Goal: Task Accomplishment & Management: Manage account settings

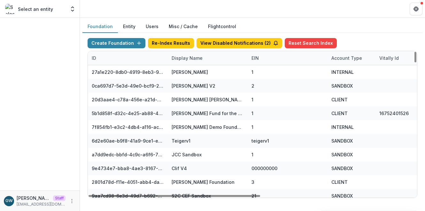
click at [173, 59] on div "Display Name" at bounding box center [187, 58] width 39 height 7
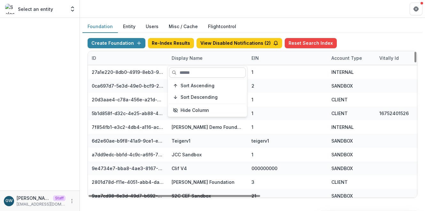
click at [193, 73] on input at bounding box center [207, 72] width 77 height 10
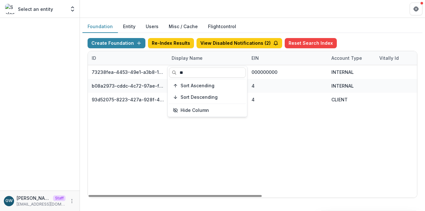
type input "**"
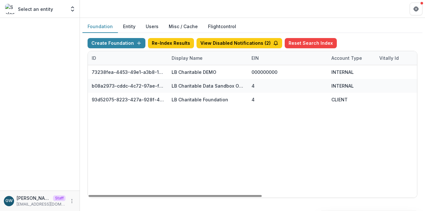
drag, startPoint x: 380, startPoint y: 35, endPoint x: 318, endPoint y: 65, distance: 68.8
click at [380, 35] on div "Create Foundation Re-Index Results View Disabled Notifications ( 2 ) Reset Sear…" at bounding box center [252, 118] width 340 height 170
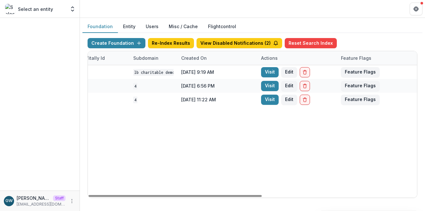
click at [268, 99] on link "Visit" at bounding box center [270, 100] width 18 height 10
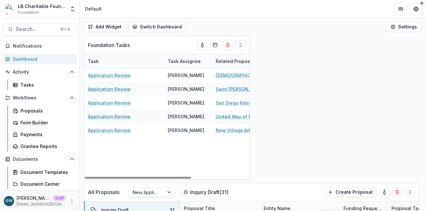
click at [33, 59] on div "Dashboard" at bounding box center [42, 59] width 59 height 7
click at [33, 109] on div "Proposals" at bounding box center [45, 110] width 51 height 7
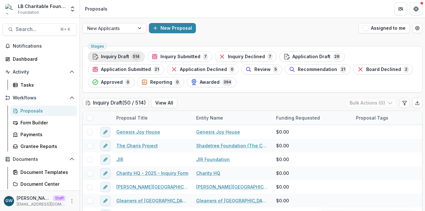
click at [132, 56] on span "514" at bounding box center [136, 56] width 9 height 7
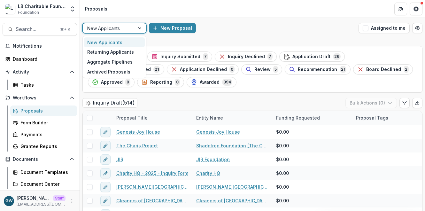
click at [106, 28] on div at bounding box center [108, 28] width 43 height 8
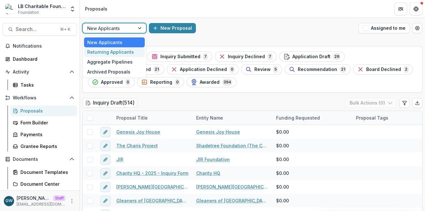
click at [107, 48] on div "Returning Applicants" at bounding box center [114, 52] width 61 height 10
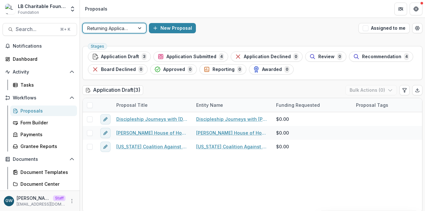
click at [136, 30] on div at bounding box center [139, 28] width 11 height 10
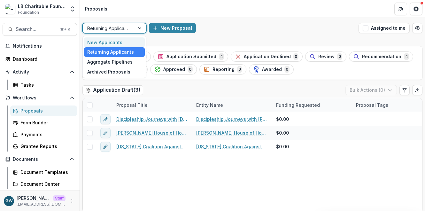
click at [132, 39] on div "New Applicants" at bounding box center [114, 42] width 61 height 10
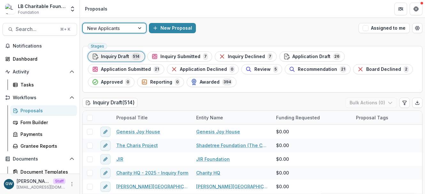
click at [305, 55] on span "Application Draft" at bounding box center [311, 56] width 38 height 5
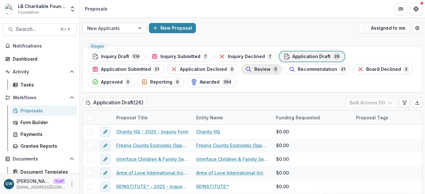
click at [245, 66] on div "Review 5" at bounding box center [261, 69] width 33 height 7
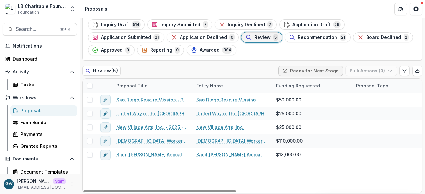
scroll to position [33, 0]
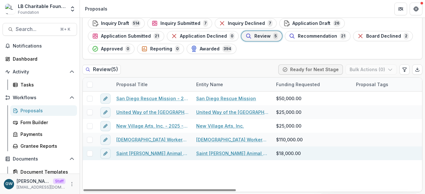
click at [142, 153] on link "Saint [PERSON_NAME] Animal Foundation - 2025 - Grant Funding Request Requiremen…" at bounding box center [152, 153] width 72 height 7
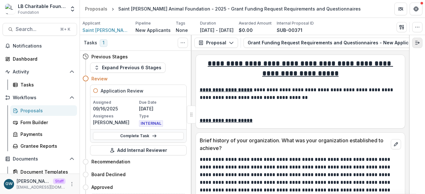
click at [417, 42] on icon "Expand right" at bounding box center [416, 42] width 5 height 5
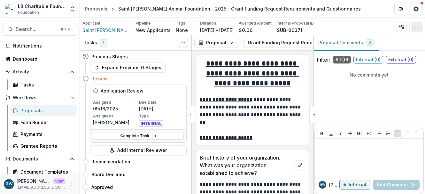
click at [418, 29] on button "button" at bounding box center [417, 27] width 10 height 10
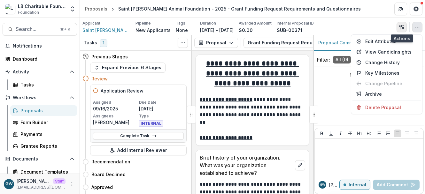
click at [400, 26] on icon "button" at bounding box center [400, 27] width 2 height 4
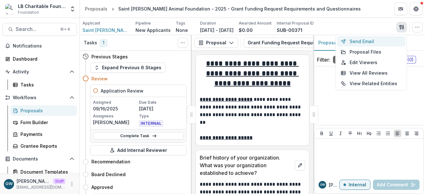
click at [374, 41] on button "Send Email" at bounding box center [371, 41] width 68 height 11
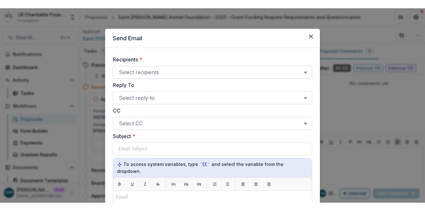
scroll to position [13, 0]
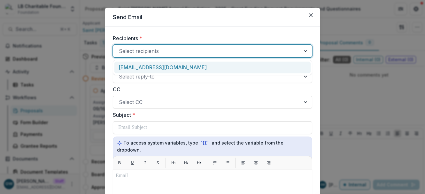
click at [182, 54] on div at bounding box center [207, 51] width 176 height 9
click at [185, 37] on label "Recipients *" at bounding box center [210, 38] width 195 height 8
click at [120, 47] on input "Recipients *" at bounding box center [120, 51] width 2 height 8
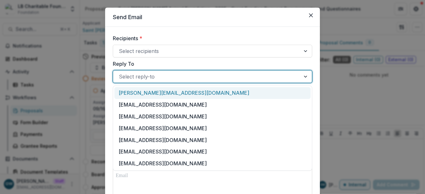
click at [169, 75] on div at bounding box center [207, 76] width 176 height 9
click at [164, 63] on label "Reply To" at bounding box center [210, 64] width 195 height 8
click at [120, 73] on input "Reply To" at bounding box center [120, 77] width 2 height 8
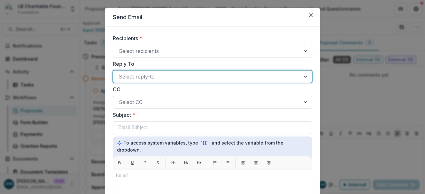
click at [140, 103] on div at bounding box center [207, 102] width 176 height 9
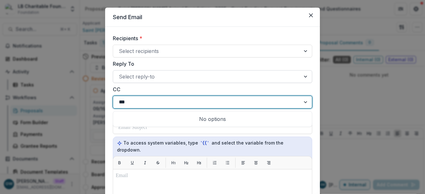
type input "***"
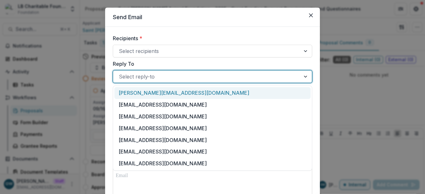
click at [149, 81] on div "Select reply-to" at bounding box center [206, 77] width 187 height 10
click at [162, 64] on label "Reply To" at bounding box center [210, 64] width 195 height 8
click at [120, 73] on input "Reply To" at bounding box center [120, 77] width 2 height 8
click at [153, 73] on div at bounding box center [207, 76] width 176 height 9
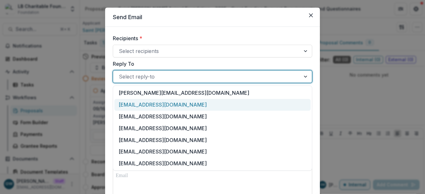
click at [146, 102] on div "[EMAIL_ADDRESS][DOMAIN_NAME]" at bounding box center [212, 105] width 196 height 12
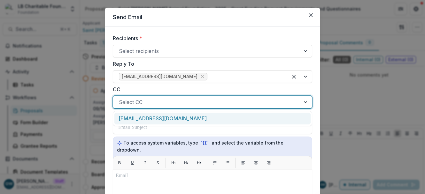
click at [149, 99] on div at bounding box center [207, 102] width 176 height 9
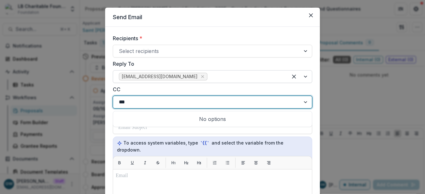
type input "***"
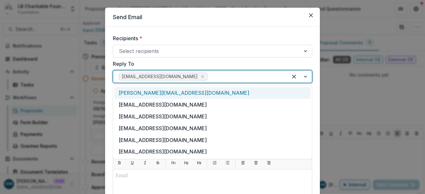
drag, startPoint x: 195, startPoint y: 77, endPoint x: 144, endPoint y: 77, distance: 51.1
click at [144, 77] on span "[EMAIL_ADDRESS][DOMAIN_NAME]" at bounding box center [160, 76] width 76 height 5
click at [140, 77] on span "[EMAIL_ADDRESS][DOMAIN_NAME]" at bounding box center [160, 76] width 76 height 5
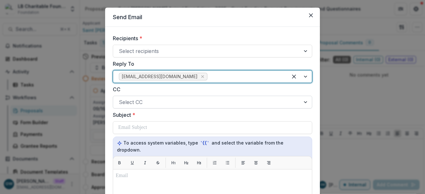
click at [143, 104] on div at bounding box center [207, 102] width 176 height 9
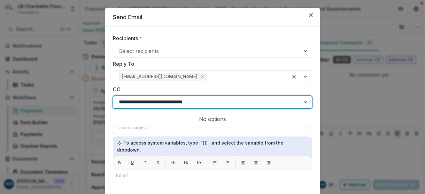
type input "**********"
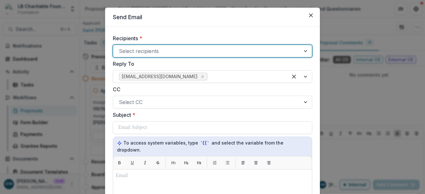
click at [276, 90] on label "CC" at bounding box center [210, 90] width 195 height 8
click at [120, 98] on input "CC" at bounding box center [120, 102] width 2 height 8
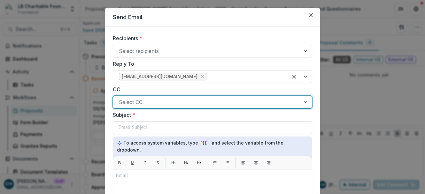
click at [140, 103] on div at bounding box center [207, 102] width 176 height 9
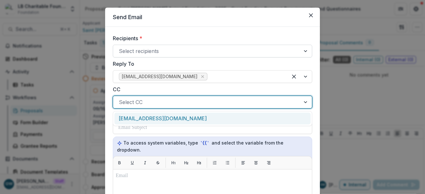
click at [146, 50] on div at bounding box center [207, 51] width 176 height 9
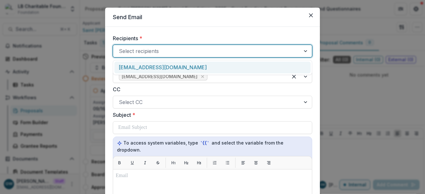
click at [161, 43] on div "Recipients * [EMAIL_ADDRESS][DOMAIN_NAME], 1 of 1. 1 result available. Use Up a…" at bounding box center [212, 45] width 199 height 23
click at [151, 48] on div at bounding box center [207, 51] width 176 height 9
click at [151, 64] on div "[EMAIL_ADDRESS][DOMAIN_NAME]" at bounding box center [212, 68] width 196 height 12
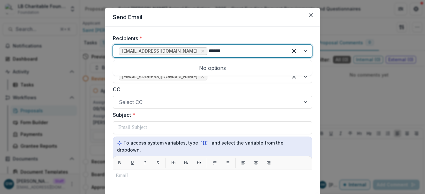
type input "******"
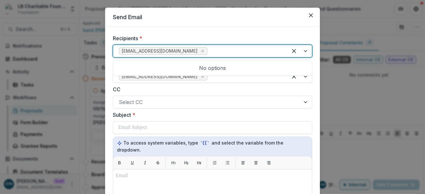
click at [210, 52] on div at bounding box center [244, 51] width 73 height 9
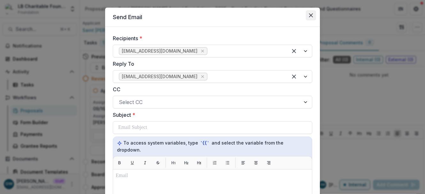
click at [311, 14] on icon "Close" at bounding box center [311, 15] width 4 height 4
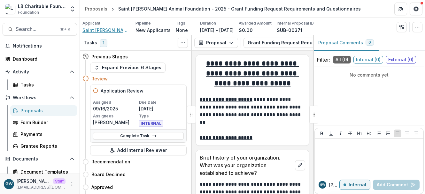
click at [111, 30] on span "Saint [PERSON_NAME] Animal Foundation" at bounding box center [106, 30] width 48 height 7
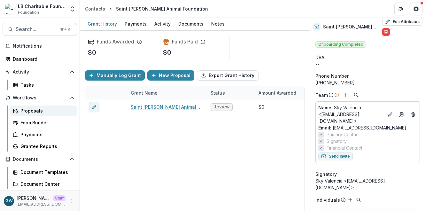
click at [32, 110] on div "Proposals" at bounding box center [45, 110] width 51 height 7
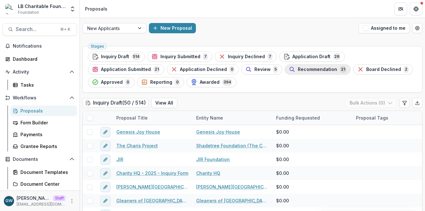
click at [298, 71] on span "Recommendation" at bounding box center [317, 69] width 39 height 5
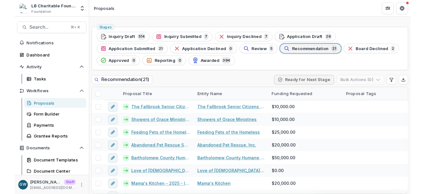
scroll to position [17, 0]
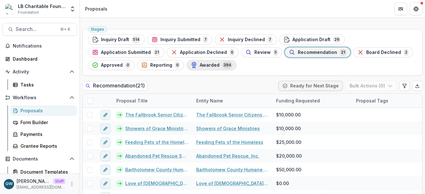
click at [191, 66] on div "Awarded 394" at bounding box center [212, 65] width 42 height 7
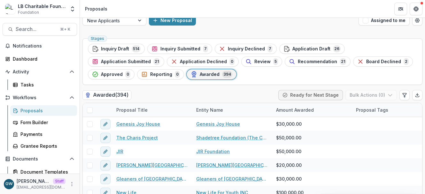
scroll to position [17, 0]
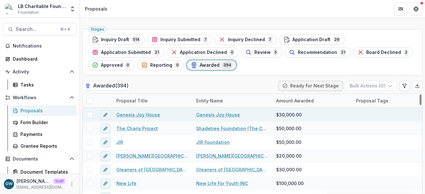
click at [91, 114] on span at bounding box center [90, 115] width 6 height 6
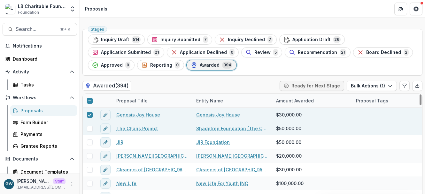
click at [90, 127] on span at bounding box center [90, 129] width 6 height 6
click at [371, 86] on button "Bulk Actions ( 2 )" at bounding box center [370, 86] width 51 height 10
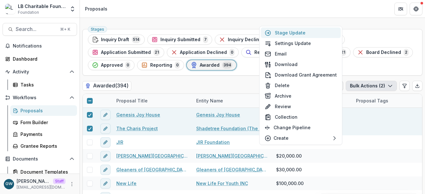
click at [304, 32] on button "Stage Update" at bounding box center [301, 32] width 80 height 11
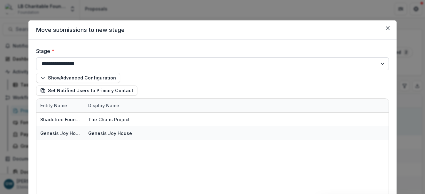
click at [69, 64] on select "**********" at bounding box center [212, 63] width 352 height 13
select select "**********"
click at [36, 57] on select "**********" at bounding box center [212, 63] width 352 height 13
click at [100, 63] on select "**********" at bounding box center [212, 63] width 352 height 13
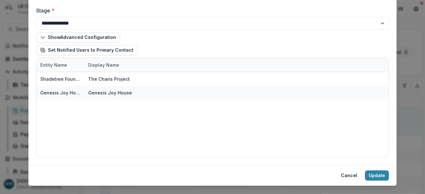
scroll to position [52, 0]
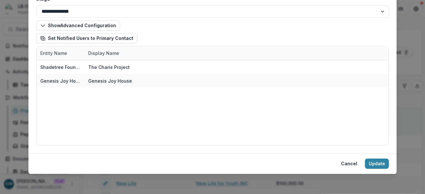
click at [214, 29] on div "Show Advanced Configuration Set Notified Users to Primary Contact" at bounding box center [212, 31] width 352 height 23
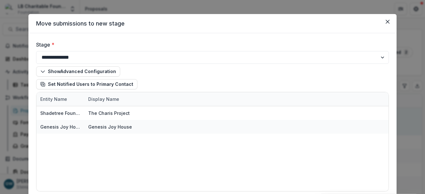
scroll to position [1, 0]
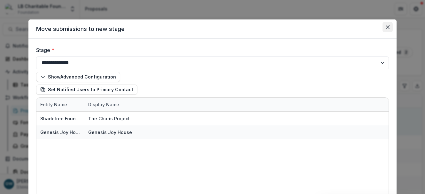
click at [385, 29] on button "Close" at bounding box center [387, 27] width 10 height 10
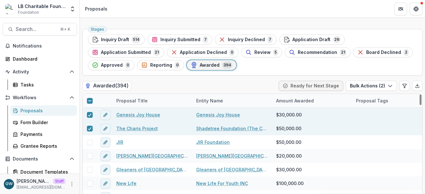
click at [126, 114] on link "Genesis Joy House" at bounding box center [138, 114] width 44 height 7
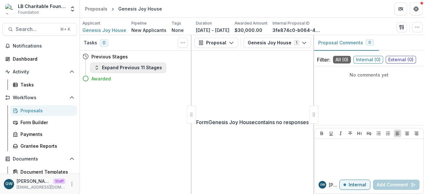
click at [132, 70] on button "Expand Previous 11 Stages" at bounding box center [128, 68] width 76 height 10
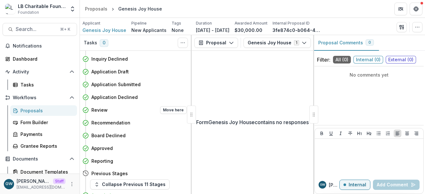
scroll to position [31, 0]
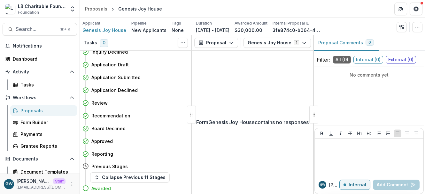
click at [34, 110] on div "Proposals" at bounding box center [45, 110] width 51 height 7
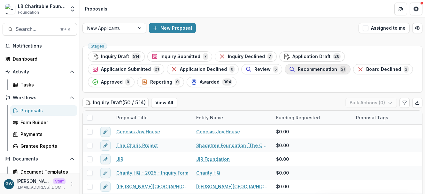
click at [339, 68] on span "21" at bounding box center [342, 69] width 7 height 7
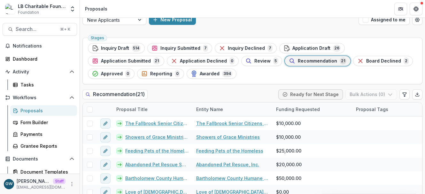
scroll to position [9, 0]
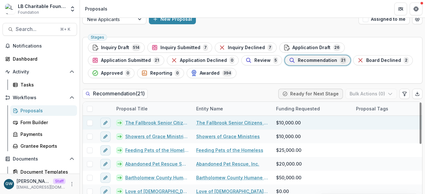
click at [91, 123] on span at bounding box center [90, 123] width 6 height 6
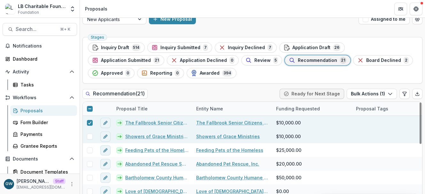
click at [88, 137] on span at bounding box center [90, 137] width 6 height 6
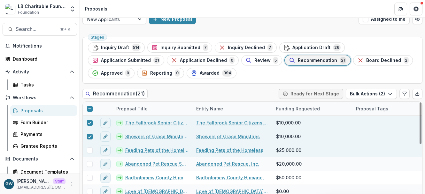
click at [90, 148] on span at bounding box center [90, 151] width 6 height 6
click at [369, 94] on button "Bulk Actions ( 3 )" at bounding box center [370, 94] width 51 height 10
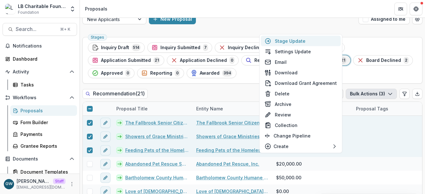
click at [314, 43] on button "Stage Update" at bounding box center [301, 41] width 80 height 11
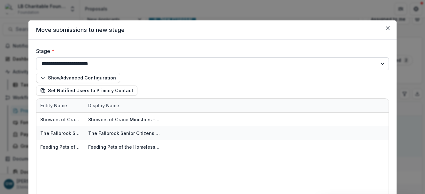
click at [151, 64] on select "**********" at bounding box center [212, 63] width 352 height 13
select select "********"
click at [36, 57] on select "**********" at bounding box center [212, 63] width 352 height 13
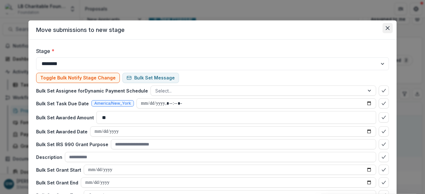
click at [386, 30] on icon "Close" at bounding box center [387, 28] width 4 height 4
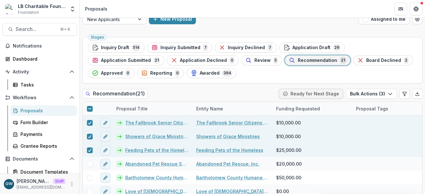
click at [298, 59] on span "Recommendation" at bounding box center [317, 60] width 39 height 5
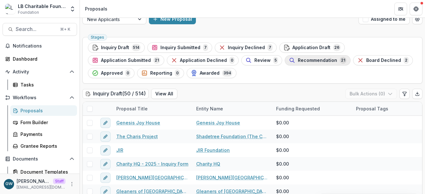
click at [298, 62] on span "Recommendation" at bounding box center [317, 60] width 39 height 5
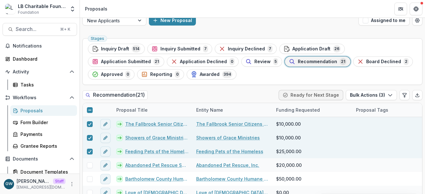
scroll to position [9, 0]
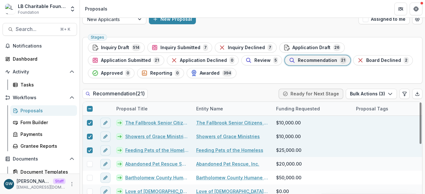
click at [144, 121] on link "The Fallbrook Senior Citizens Service Club - 2025 - Grant Funding Request Requi…" at bounding box center [156, 122] width 63 height 7
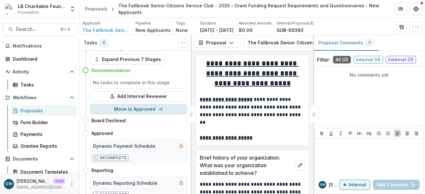
scroll to position [9, 0]
click at [127, 109] on button "Move to Approved" at bounding box center [138, 109] width 96 height 10
select select "********"
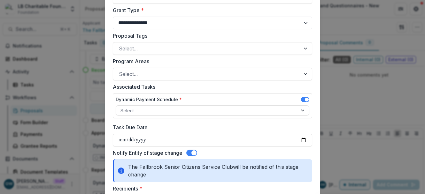
scroll to position [233, 0]
click at [144, 108] on div at bounding box center [206, 110] width 172 height 8
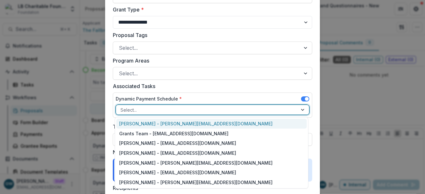
click at [174, 89] on label "Associated Tasks" at bounding box center [210, 86] width 195 height 8
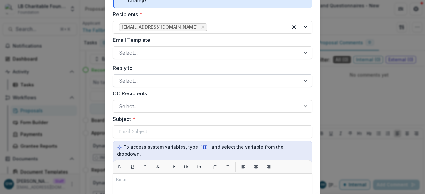
scroll to position [418, 0]
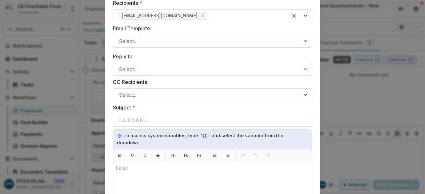
click at [139, 42] on div at bounding box center [207, 41] width 176 height 9
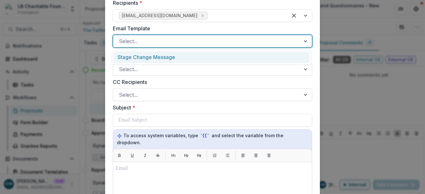
click at [143, 56] on div "Stage Change Message" at bounding box center [211, 57] width 196 height 12
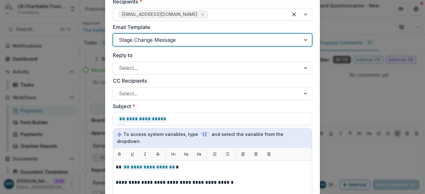
scroll to position [453, 0]
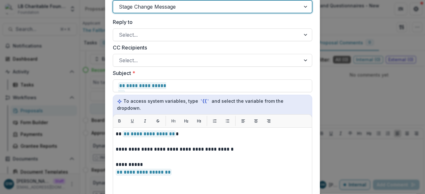
click at [96, 72] on div "**********" at bounding box center [212, 97] width 425 height 194
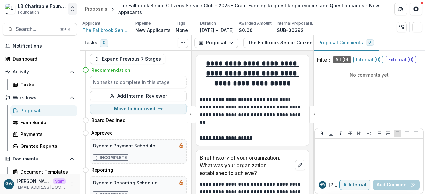
click at [73, 11] on icon "Open entity switcher" at bounding box center [72, 9] width 6 height 6
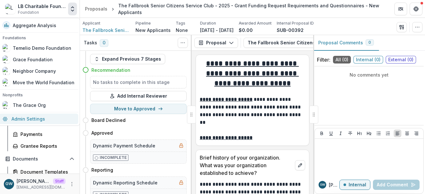
click at [42, 117] on link "Admin Settings" at bounding box center [38, 119] width 79 height 11
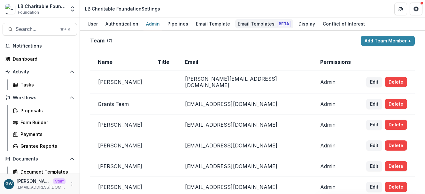
click at [251, 23] on div "Email Templates Beta" at bounding box center [264, 23] width 58 height 9
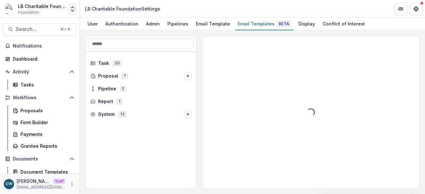
click at [73, 11] on icon "Open entity switcher" at bounding box center [72, 9] width 6 height 6
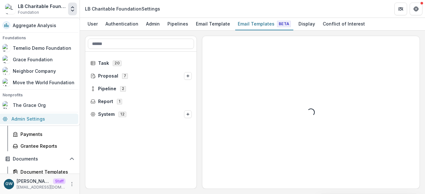
click at [38, 118] on link "Admin Settings" at bounding box center [38, 119] width 79 height 11
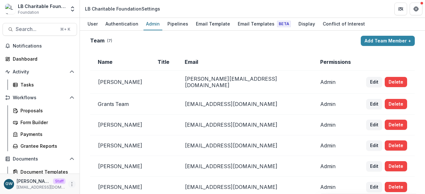
click at [70, 185] on icon "More" at bounding box center [71, 184] width 5 height 5
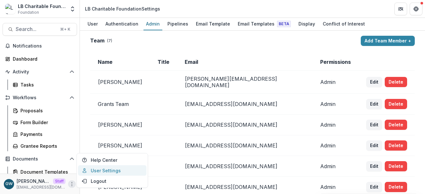
click at [109, 169] on link "User Settings" at bounding box center [112, 170] width 68 height 11
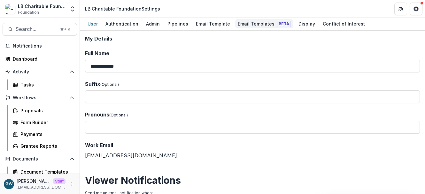
click at [247, 24] on div "Email Templates Beta" at bounding box center [264, 23] width 58 height 9
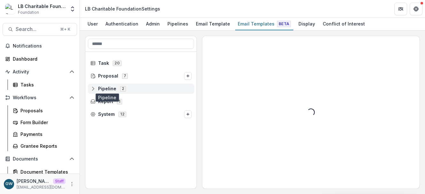
click at [104, 88] on span "Pipeline" at bounding box center [107, 88] width 18 height 5
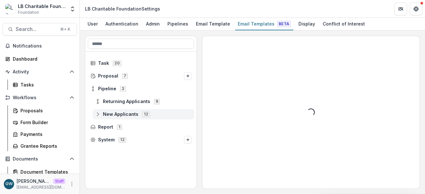
click at [98, 114] on icon at bounding box center [97, 114] width 5 height 5
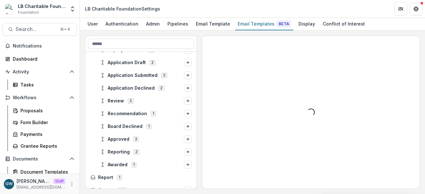
scroll to position [110, 0]
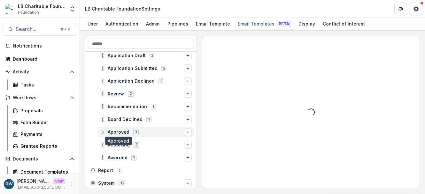
click at [114, 130] on span "Approved" at bounding box center [119, 132] width 22 height 5
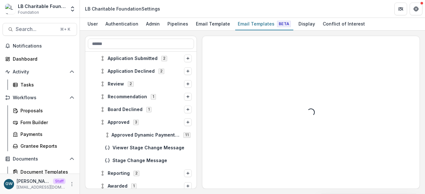
scroll to position [121, 0]
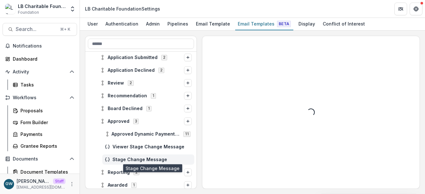
click at [132, 159] on span "Stage Change Message" at bounding box center [151, 159] width 79 height 5
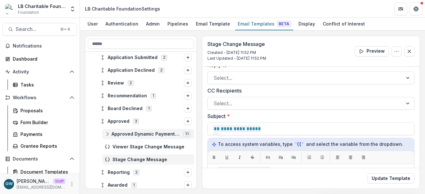
scroll to position [11, 0]
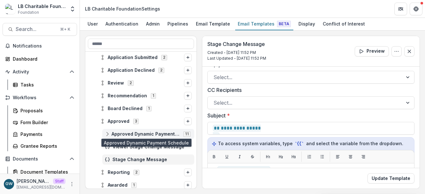
click at [139, 134] on span "Approved Dynamic Payment Schedule" at bounding box center [145, 134] width 68 height 5
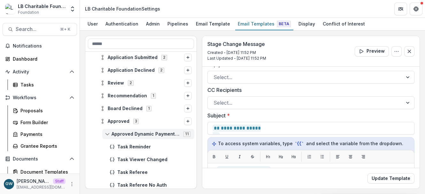
click at [139, 134] on span "Approved Dynamic Payment Schedule" at bounding box center [145, 134] width 68 height 5
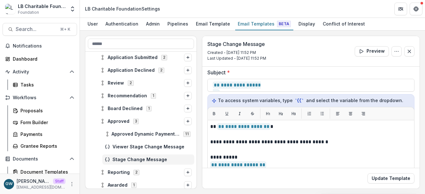
scroll to position [54, 0]
click at [34, 110] on div "Proposals" at bounding box center [45, 110] width 51 height 7
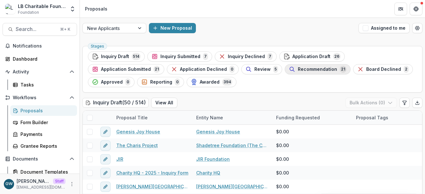
click at [298, 68] on span "Recommendation" at bounding box center [317, 69] width 39 height 5
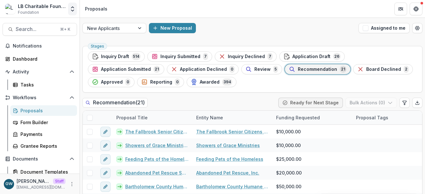
click at [74, 11] on icon "Open entity switcher" at bounding box center [72, 9] width 6 height 6
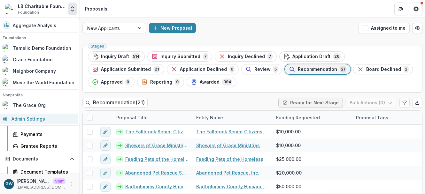
click at [42, 121] on link "Admin Settings" at bounding box center [38, 119] width 79 height 11
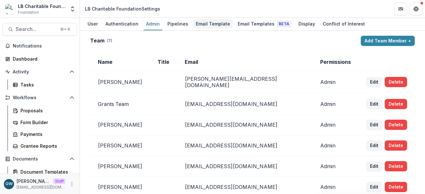
click at [212, 26] on div "Email Template" at bounding box center [212, 23] width 39 height 9
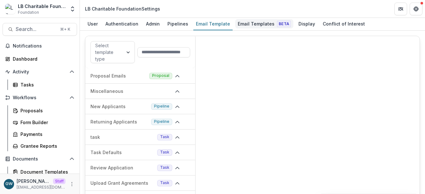
click at [244, 25] on div "Email Templates Beta" at bounding box center [264, 23] width 58 height 9
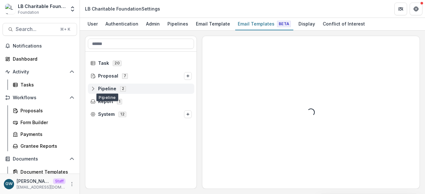
click at [107, 87] on span "Pipeline" at bounding box center [107, 88] width 18 height 5
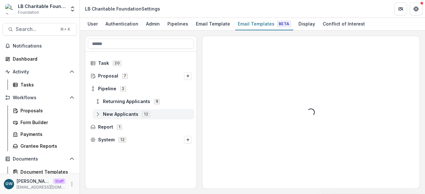
click at [116, 113] on span "New Applicants" at bounding box center [120, 114] width 35 height 5
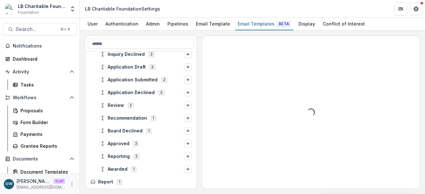
scroll to position [100, 0]
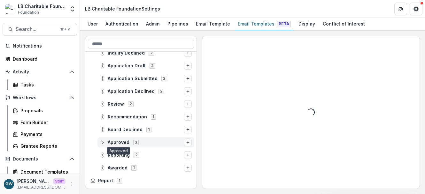
click at [118, 141] on span "Approved" at bounding box center [119, 142] width 22 height 5
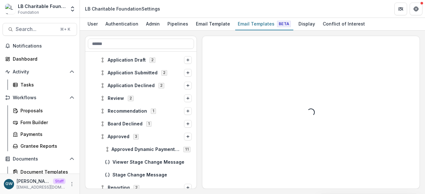
scroll to position [111, 0]
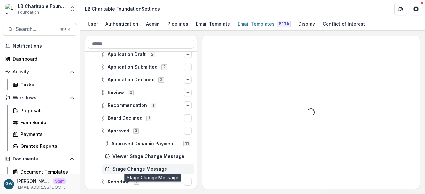
click at [131, 168] on span "Stage Change Message" at bounding box center [151, 169] width 79 height 5
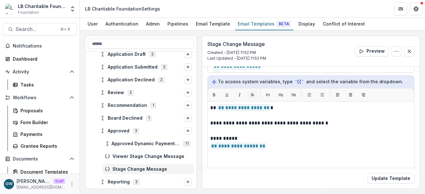
scroll to position [73, 0]
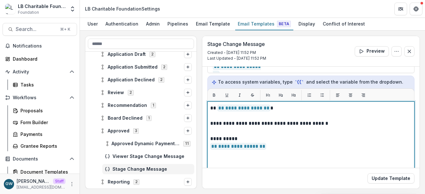
click at [331, 122] on p "**********" at bounding box center [310, 124] width 200 height 8
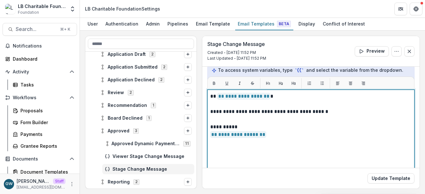
scroll to position [93, 0]
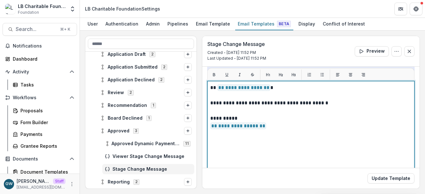
click at [310, 125] on p "**********" at bounding box center [310, 122] width 200 height 15
click at [337, 102] on p "**********" at bounding box center [310, 103] width 200 height 8
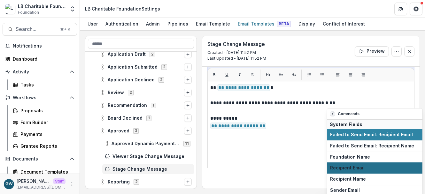
click at [348, 166] on span "Recipient Email" at bounding box center [374, 168] width 89 height 5
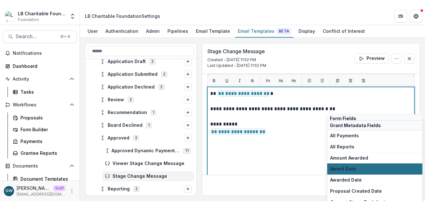
scroll to position [1142, 0]
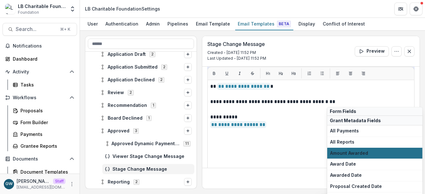
click at [357, 151] on span "Amount Awarded" at bounding box center [374, 153] width 89 height 5
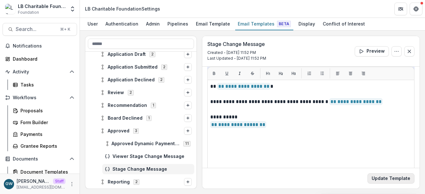
click at [373, 178] on button "Update Template" at bounding box center [390, 178] width 47 height 10
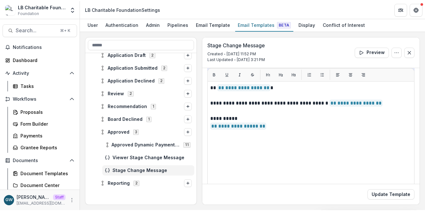
scroll to position [95, 0]
